Goal: Task Accomplishment & Management: Use online tool/utility

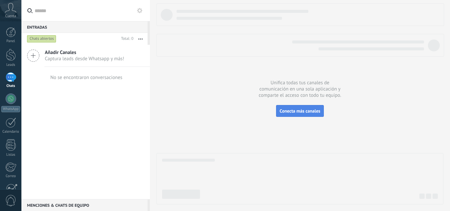
click at [293, 109] on span "Conecta más canales" at bounding box center [300, 111] width 41 height 6
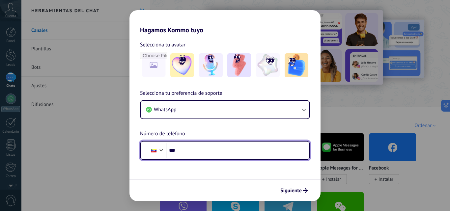
click at [230, 152] on input "***" at bounding box center [235, 150] width 138 height 15
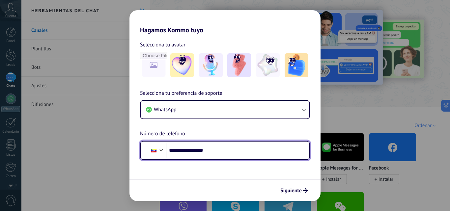
type input "**********"
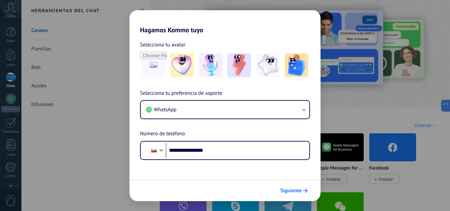
click at [298, 189] on span "Siguiente" at bounding box center [291, 191] width 21 height 5
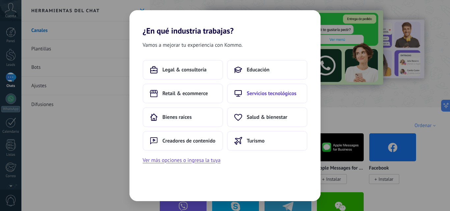
click at [246, 90] on button "Servicios tecnológicos" at bounding box center [267, 94] width 80 height 20
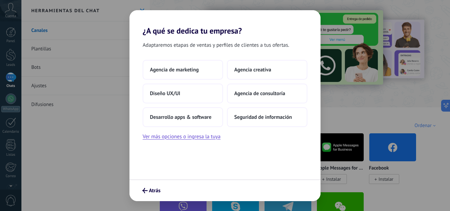
click at [241, 59] on div "Adaptaremos etapas de ventas y perfiles de clientes a tus ofertas. Agencia de m…" at bounding box center [225, 108] width 191 height 144
click at [241, 68] on span "Agencia creativa" at bounding box center [252, 70] width 37 height 7
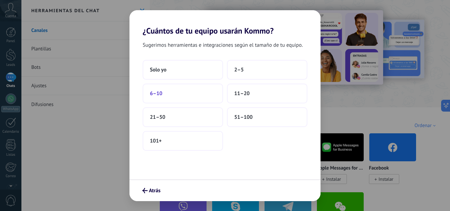
click at [196, 96] on button "6–10" at bounding box center [183, 94] width 80 height 20
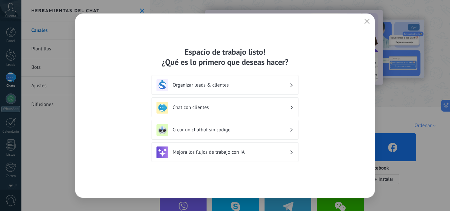
click at [278, 86] on h3 "Organizar leads & clientes" at bounding box center [231, 85] width 117 height 6
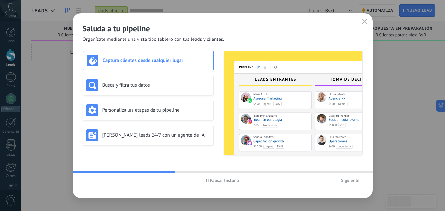
click at [345, 178] on span "Siguiente" at bounding box center [350, 180] width 19 height 5
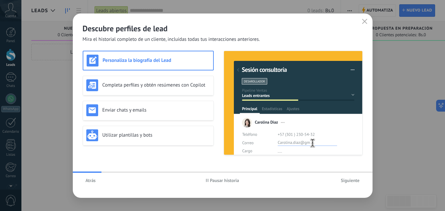
click at [345, 178] on span "Siguiente" at bounding box center [350, 180] width 19 height 5
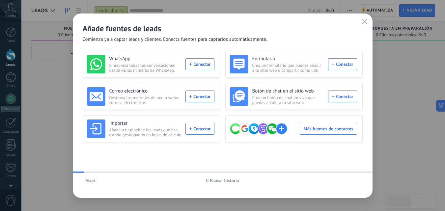
click at [345, 178] on div "Atrás Pausar historia" at bounding box center [223, 180] width 300 height 15
click at [361, 21] on button "button" at bounding box center [365, 21] width 9 height 9
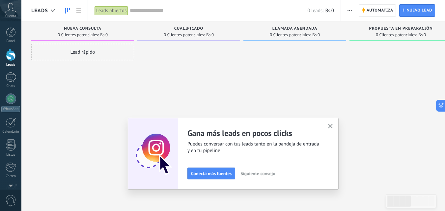
scroll to position [63, 0]
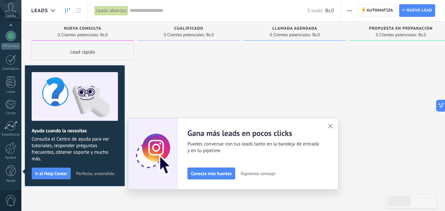
click at [330, 127] on button "button" at bounding box center [331, 126] width 8 height 9
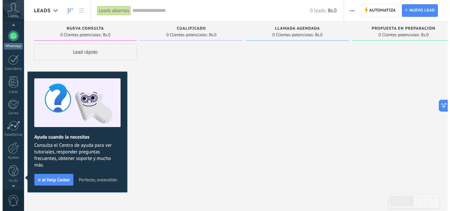
scroll to position [0, 0]
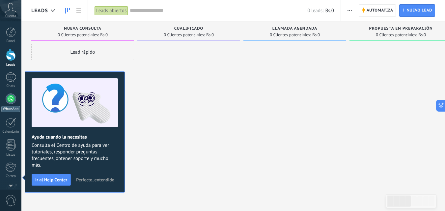
click at [9, 101] on div at bounding box center [11, 99] width 11 height 11
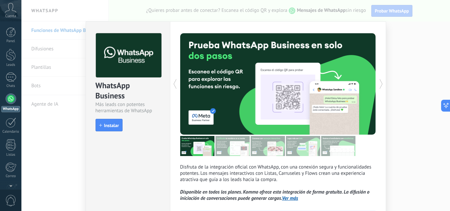
click at [199, 10] on div "WhatsApp Business Más leads con potentes herramientas de WhatsApp install Insta…" at bounding box center [235, 105] width 429 height 211
